Goal: Navigation & Orientation: Go to known website

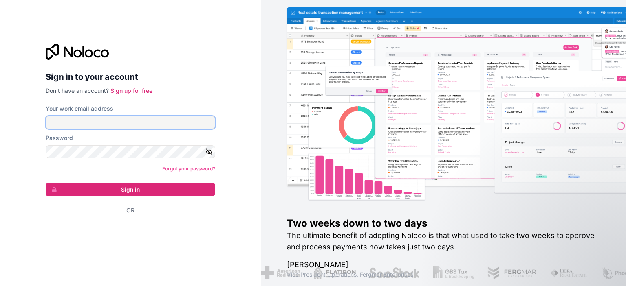
type input "**********"
click at [155, 186] on button "Sign in" at bounding box center [131, 190] width 170 height 14
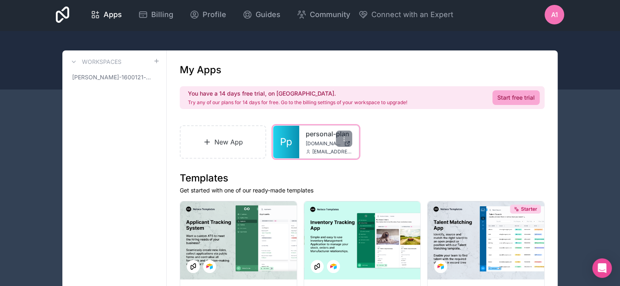
scroll to position [1, 0]
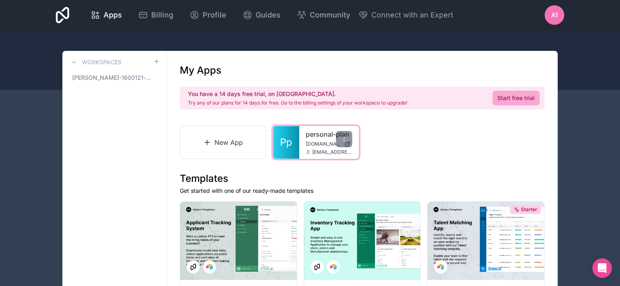
click at [317, 138] on link "personal-plan" at bounding box center [329, 135] width 46 height 10
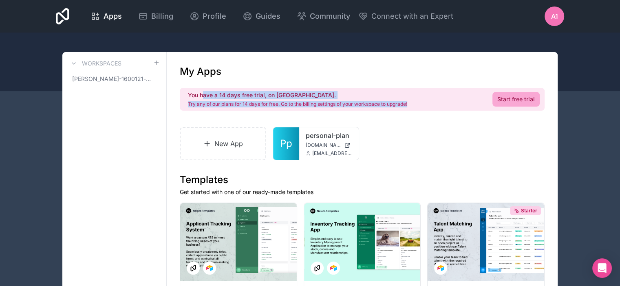
drag, startPoint x: 203, startPoint y: 92, endPoint x: 419, endPoint y: 110, distance: 217.2
click at [419, 110] on div "You have a 14 days free trial, on [GEOGRAPHIC_DATA]. Try any of our plans for 1…" at bounding box center [362, 99] width 365 height 23
click at [365, 109] on div "You have a 14 days free trial, on [GEOGRAPHIC_DATA]. Try any of our plans for 1…" at bounding box center [362, 99] width 365 height 23
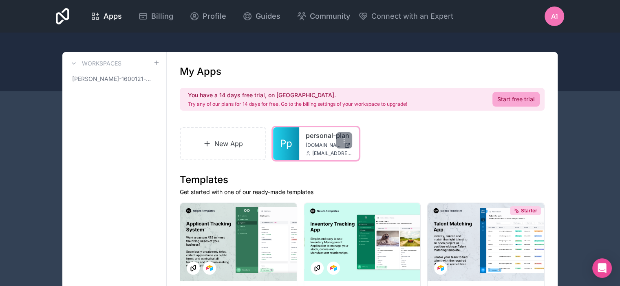
click at [322, 143] on span "[DOMAIN_NAME]" at bounding box center [323, 145] width 35 height 7
